Goal: Understand process/instructions: Learn how to perform a task or action

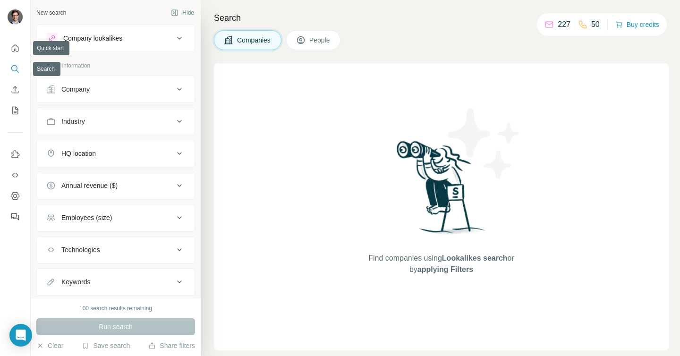
click at [15, 66] on icon "Search" at bounding box center [14, 68] width 9 height 9
click at [22, 60] on nav at bounding box center [15, 79] width 15 height 79
click at [13, 47] on icon "Quick start" at bounding box center [14, 47] width 9 height 9
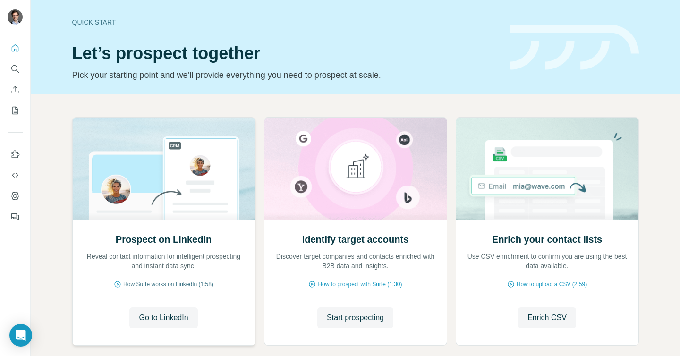
click at [183, 283] on span "How Surfe works on LinkedIn (1:58)" at bounding box center [168, 284] width 90 height 9
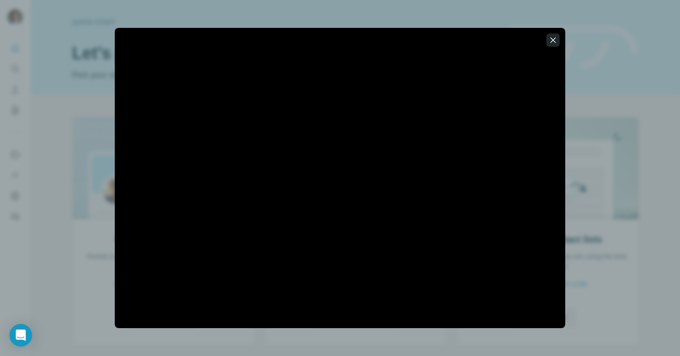
click at [556, 35] on button "button" at bounding box center [553, 40] width 13 height 13
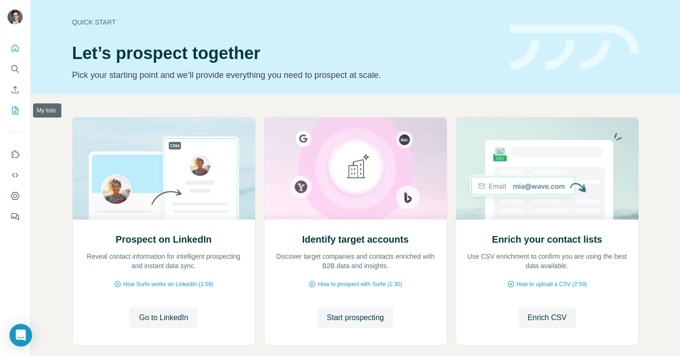
click at [15, 117] on button "My lists" at bounding box center [15, 110] width 15 height 17
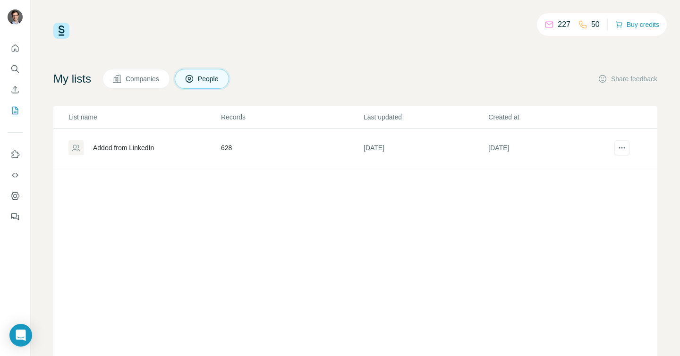
click at [121, 149] on div "Added from LinkedIn" at bounding box center [123, 147] width 61 height 9
